Goal: Task Accomplishment & Management: Complete application form

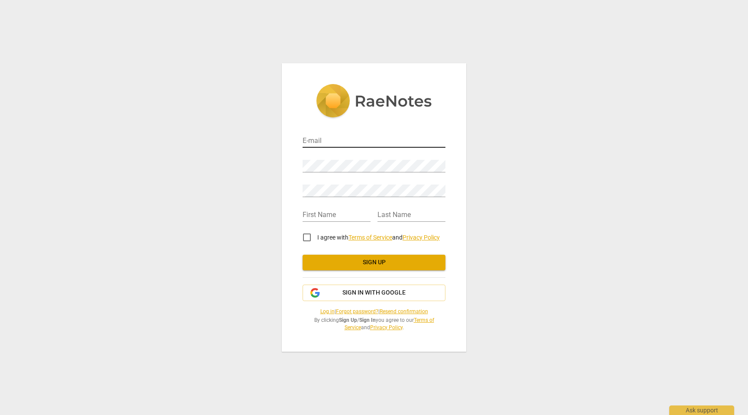
click at [323, 145] on input "email" at bounding box center [374, 141] width 143 height 13
type input "[EMAIL_ADDRESS][DOMAIN_NAME]"
type input "[PERSON_NAME]"
click at [323, 210] on input "text" at bounding box center [337, 215] width 68 height 13
type input "[PERSON_NAME]"
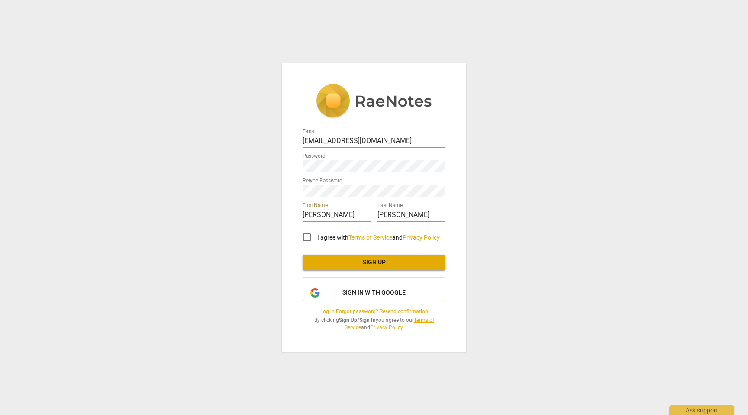
click at [306, 236] on input "I agree with Terms of Service and Privacy Policy" at bounding box center [307, 237] width 21 height 21
checkbox input "true"
click at [379, 261] on span "Sign up" at bounding box center [374, 262] width 129 height 9
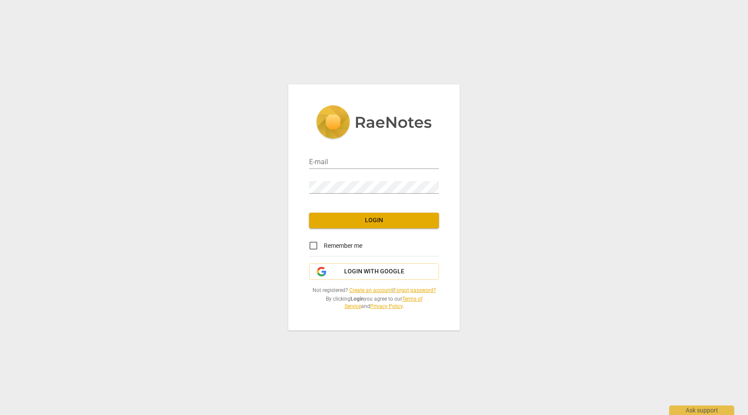
type input "[EMAIL_ADDRESS][DOMAIN_NAME]"
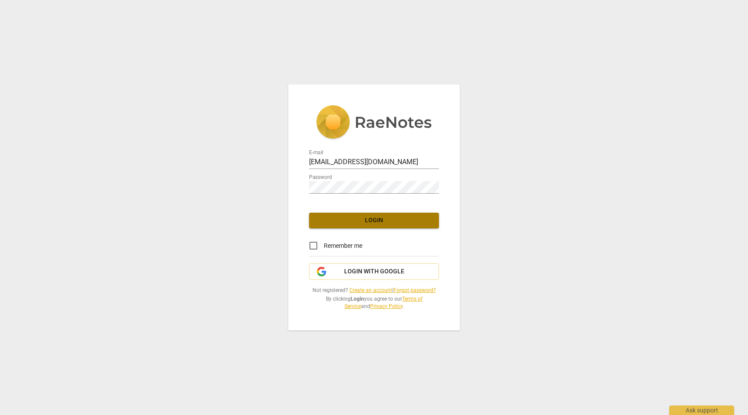
click at [375, 226] on button "Login" at bounding box center [374, 221] width 130 height 16
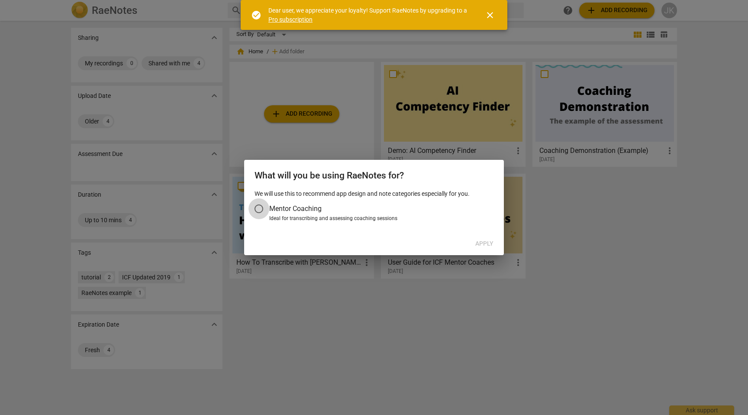
click at [262, 209] on input "Mentor Coaching" at bounding box center [259, 208] width 21 height 21
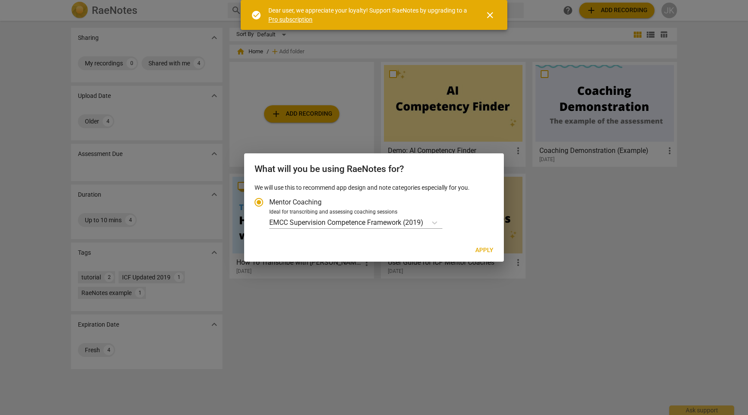
click at [488, 251] on span "Apply" at bounding box center [484, 250] width 18 height 9
radio input "false"
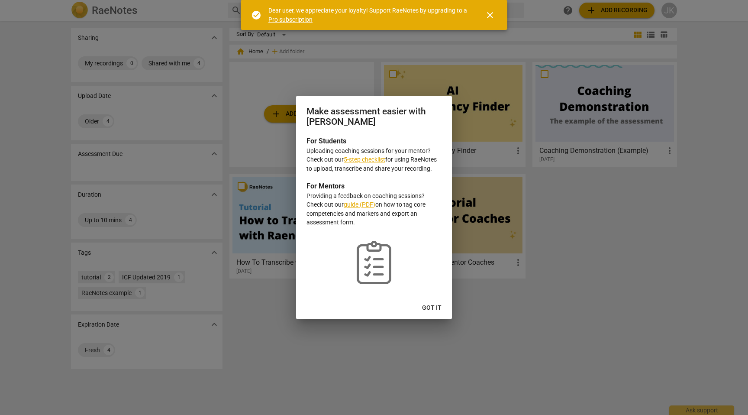
click at [433, 307] on span "Got it" at bounding box center [431, 308] width 19 height 9
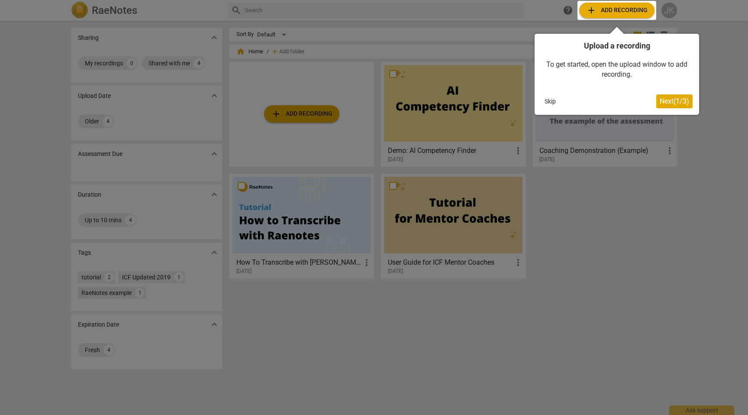
click at [680, 104] on span "Next ( 1 / 3 )" at bounding box center [674, 101] width 29 height 8
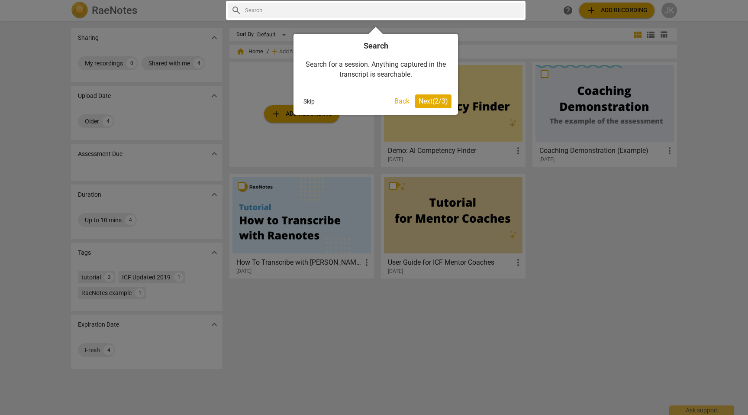
click at [437, 104] on span "Next ( 2 / 3 )" at bounding box center [433, 101] width 29 height 8
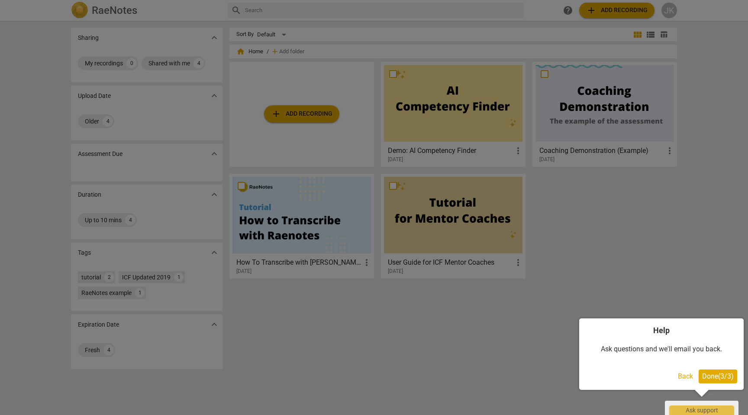
click at [723, 375] on span "Done ( 3 / 3 )" at bounding box center [718, 376] width 32 height 8
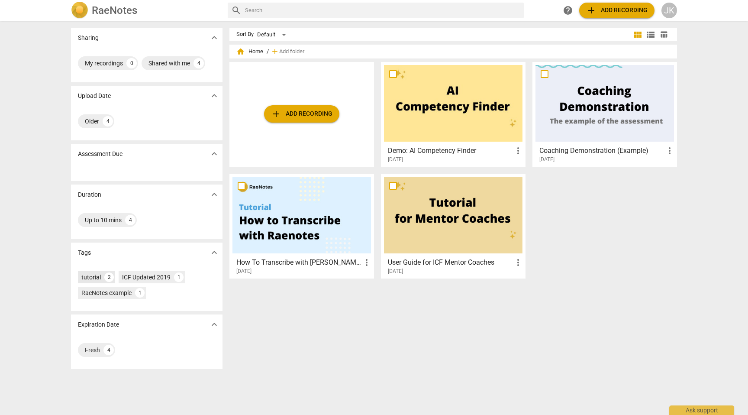
click at [90, 278] on div "tutorial" at bounding box center [90, 277] width 19 height 9
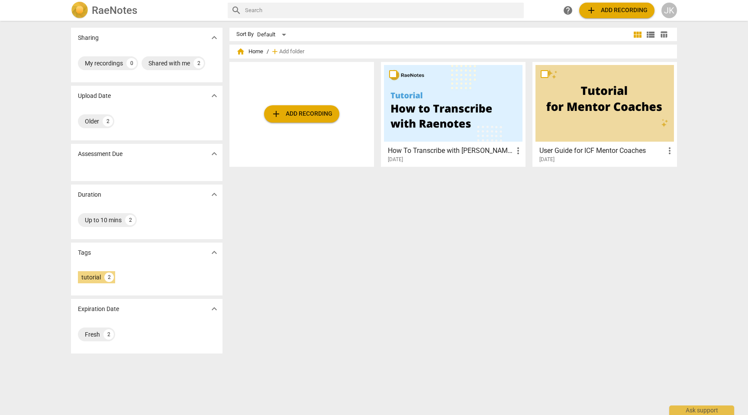
click at [436, 119] on div at bounding box center [453, 103] width 139 height 77
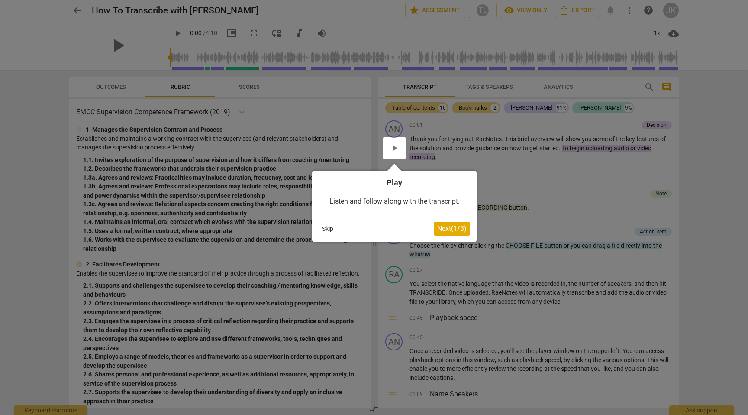
click at [451, 230] on span "Next ( 1 / 3 )" at bounding box center [451, 228] width 29 height 8
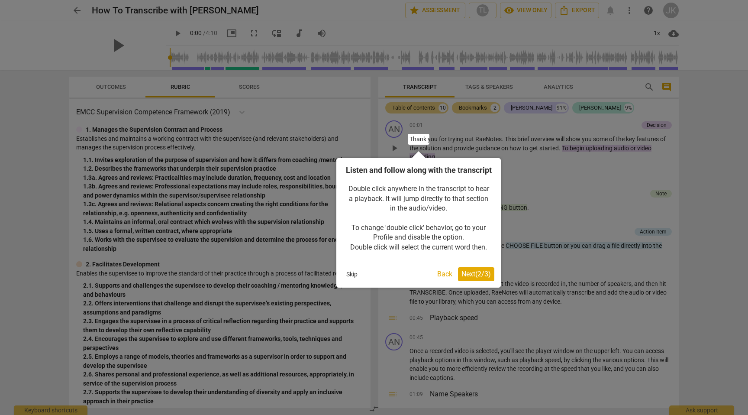
click at [471, 278] on span "Next ( 2 / 3 )" at bounding box center [476, 274] width 29 height 8
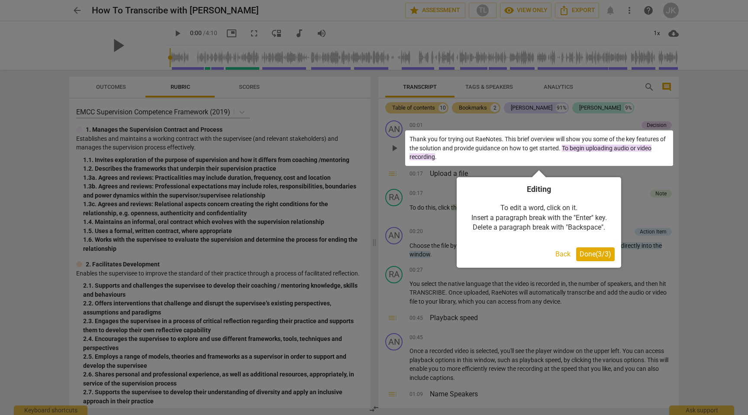
click at [605, 254] on span "Done ( 3 / 3 )" at bounding box center [596, 254] width 32 height 8
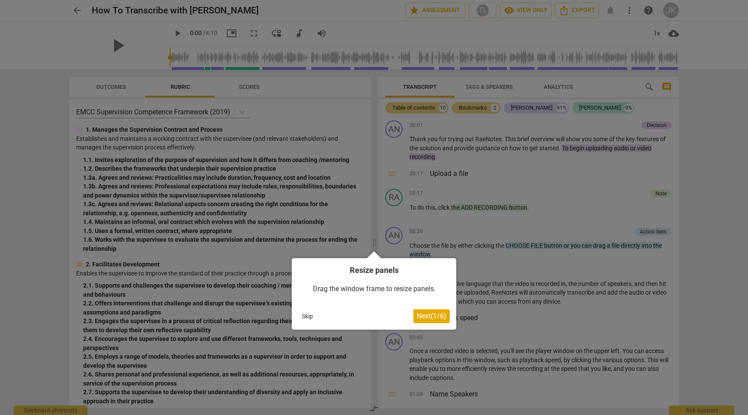
click at [437, 322] on button "Next ( 1 / 6 )" at bounding box center [432, 316] width 36 height 14
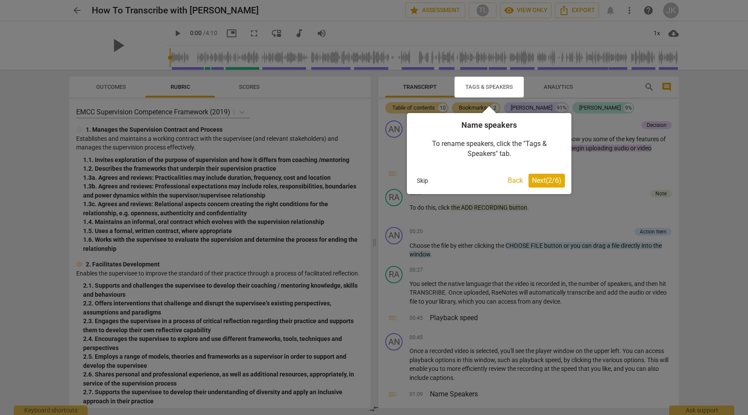
click at [548, 178] on span "Next ( 2 / 6 )" at bounding box center [546, 180] width 29 height 8
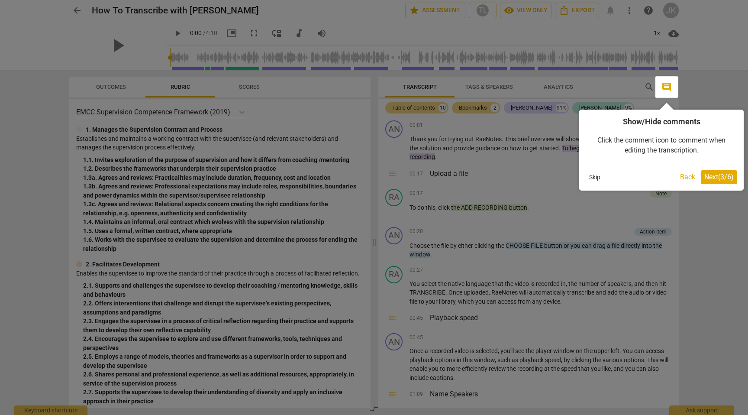
click at [719, 178] on span "Next ( 3 / 6 )" at bounding box center [719, 177] width 29 height 8
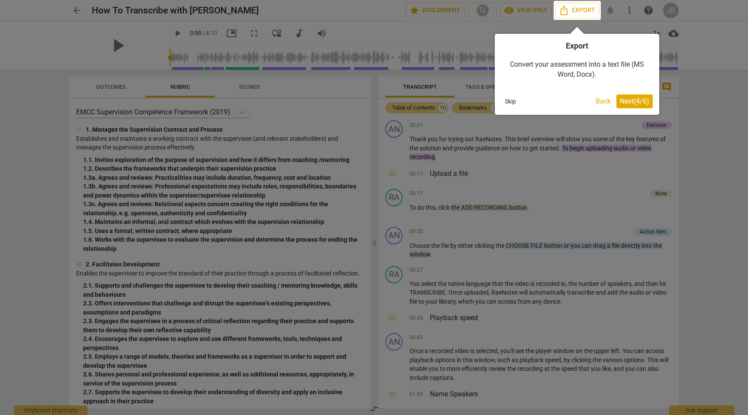
click at [643, 100] on span "Next ( 4 / 6 )" at bounding box center [634, 101] width 29 height 8
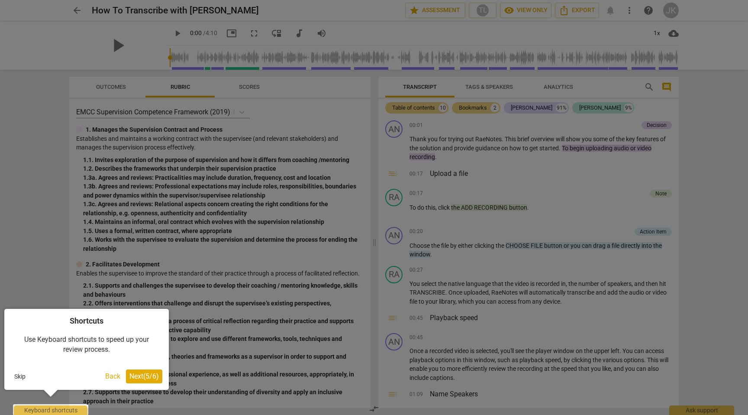
click at [149, 381] on button "Next ( 5 / 6 )" at bounding box center [144, 376] width 36 height 14
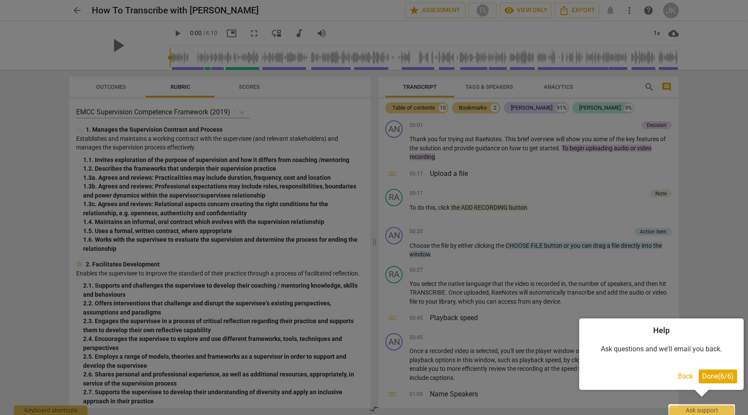
click at [719, 378] on span "Done ( 6 / 6 )" at bounding box center [718, 376] width 32 height 8
